Goal: Communication & Community: Answer question/provide support

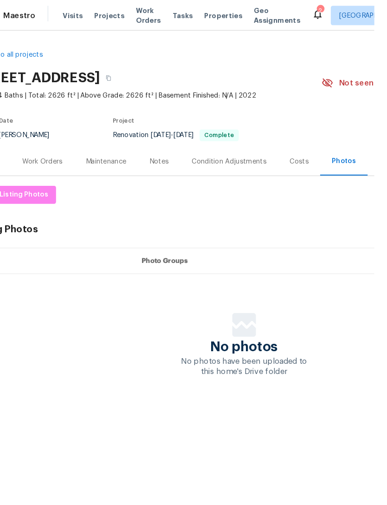
scroll to position [0, 137]
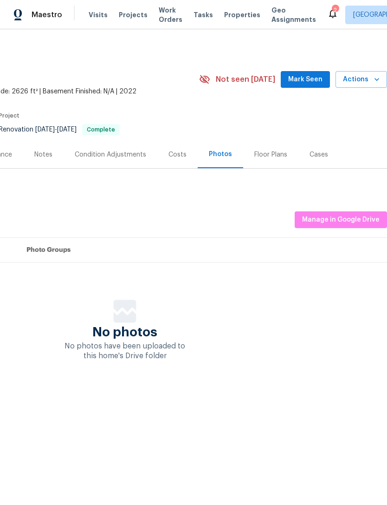
click at [253, 323] on div "No photos No photos have been uploaded to this home's Drive folder" at bounding box center [125, 329] width 525 height 61
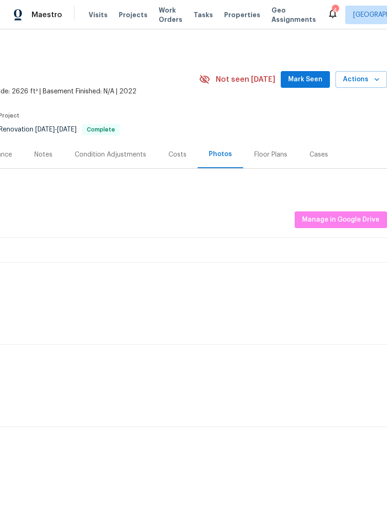
scroll to position [0, 137]
click at [358, 220] on span "Manage in Google Drive" at bounding box center [341, 220] width 78 height 12
click at [354, 216] on span "Manage in Google Drive" at bounding box center [341, 220] width 78 height 12
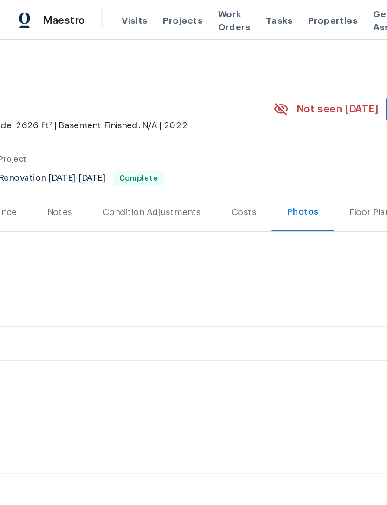
click at [246, 189] on div "Reset Listing Photos Listing Photos Manage in Google Drive Set Photo Groups 0 R…" at bounding box center [125, 467] width 525 height 578
click at [219, 152] on div "Photos" at bounding box center [220, 153] width 23 height 9
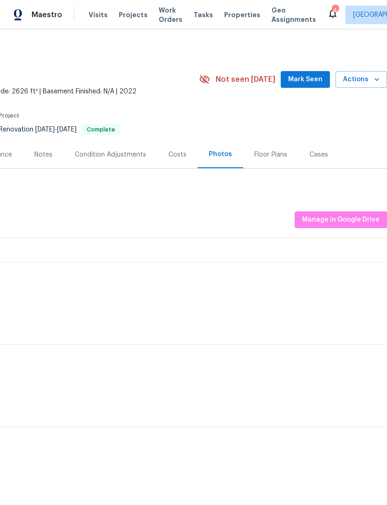
scroll to position [0, 137]
click at [347, 218] on span "Manage in Google Drive" at bounding box center [341, 220] width 78 height 12
click at [352, 220] on span "Manage in Google Drive" at bounding box center [341, 220] width 78 height 12
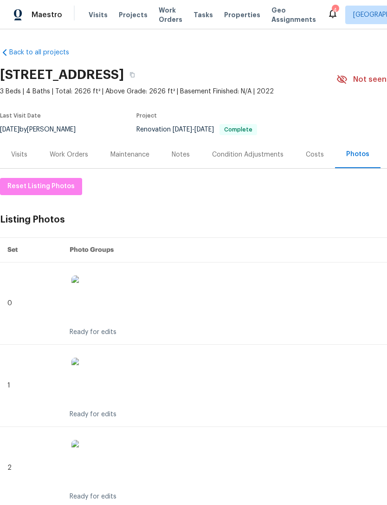
scroll to position [0, 0]
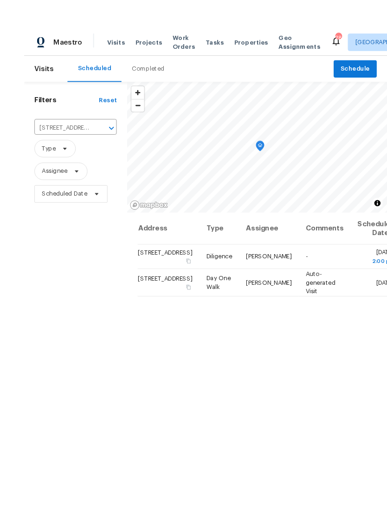
scroll to position [9, 0]
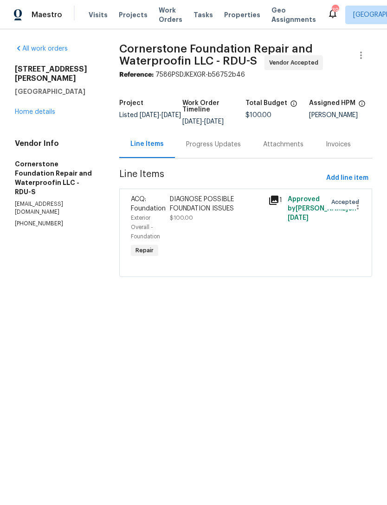
scroll to position [284, 9]
click at [229, 153] on div "Progress Updates 2" at bounding box center [218, 144] width 66 height 19
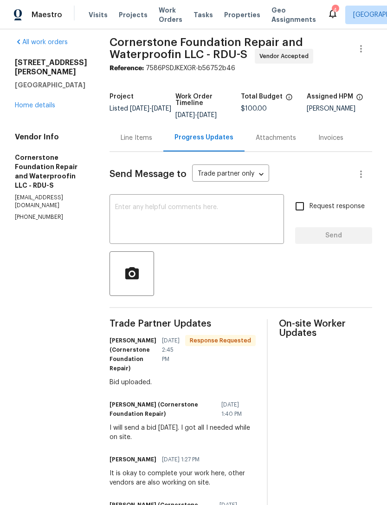
scroll to position [6, 0]
click at [273, 144] on div "Attachments" at bounding box center [276, 137] width 63 height 27
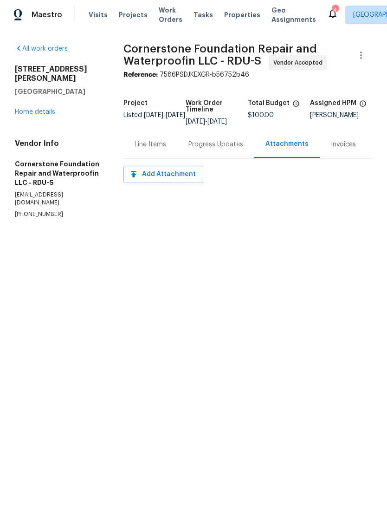
click at [346, 149] on div "Invoices" at bounding box center [343, 144] width 25 height 9
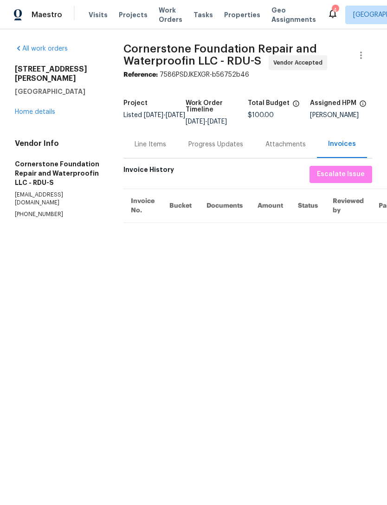
click at [232, 158] on div "Progress Updates" at bounding box center [215, 143] width 77 height 27
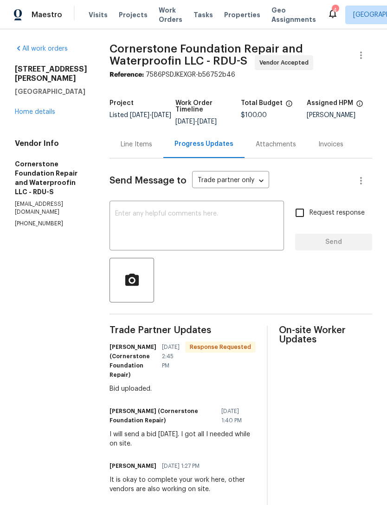
click at [225, 226] on textarea at bounding box center [196, 226] width 163 height 32
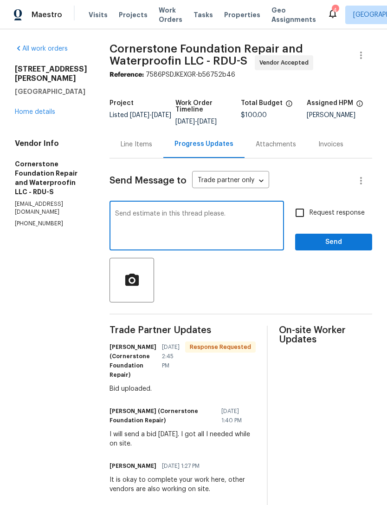
click at [141, 214] on textarea "Send estimate in this thread please." at bounding box center [196, 226] width 163 height 32
type textarea "Send estimate and description in this thread please."
click at [304, 213] on input "Request response" at bounding box center [299, 212] width 19 height 19
checkbox input "true"
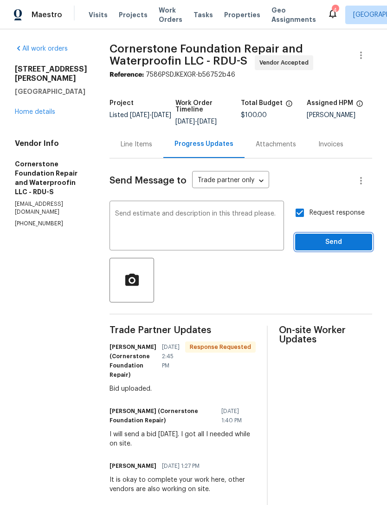
click at [330, 242] on span "Send" at bounding box center [334, 242] width 62 height 12
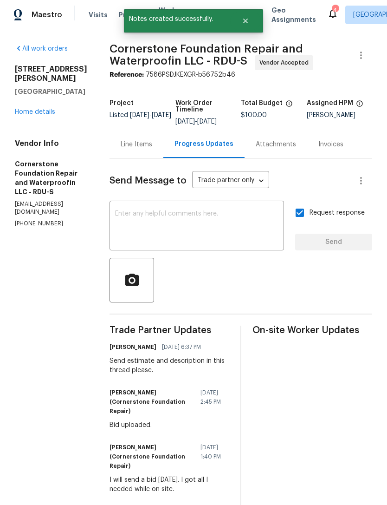
click at [27, 109] on link "Home details" at bounding box center [35, 112] width 40 height 6
